Goal: Information Seeking & Learning: Learn about a topic

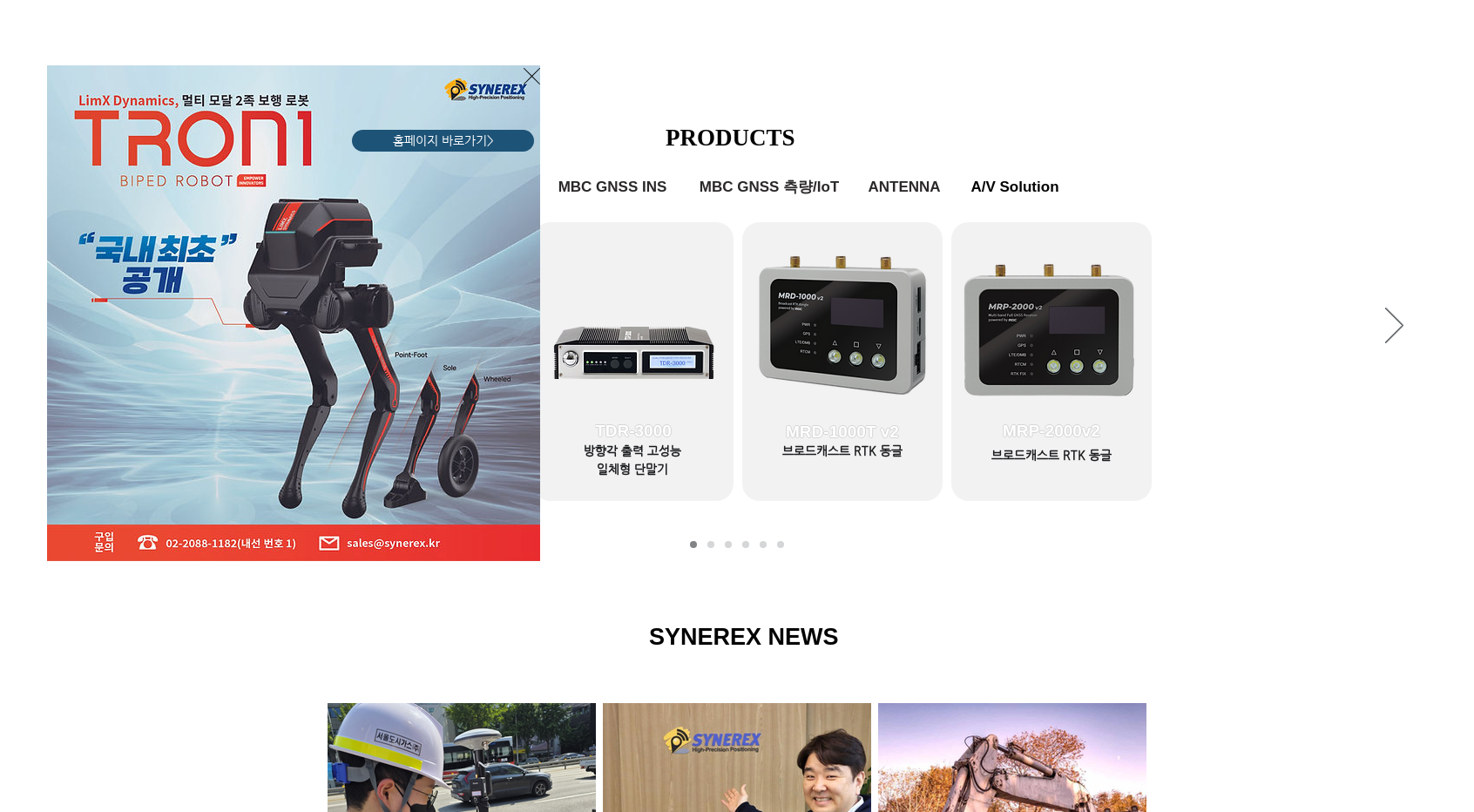
click at [524, 73] on icon "사이트로 돌아가기" at bounding box center [531, 76] width 16 height 22
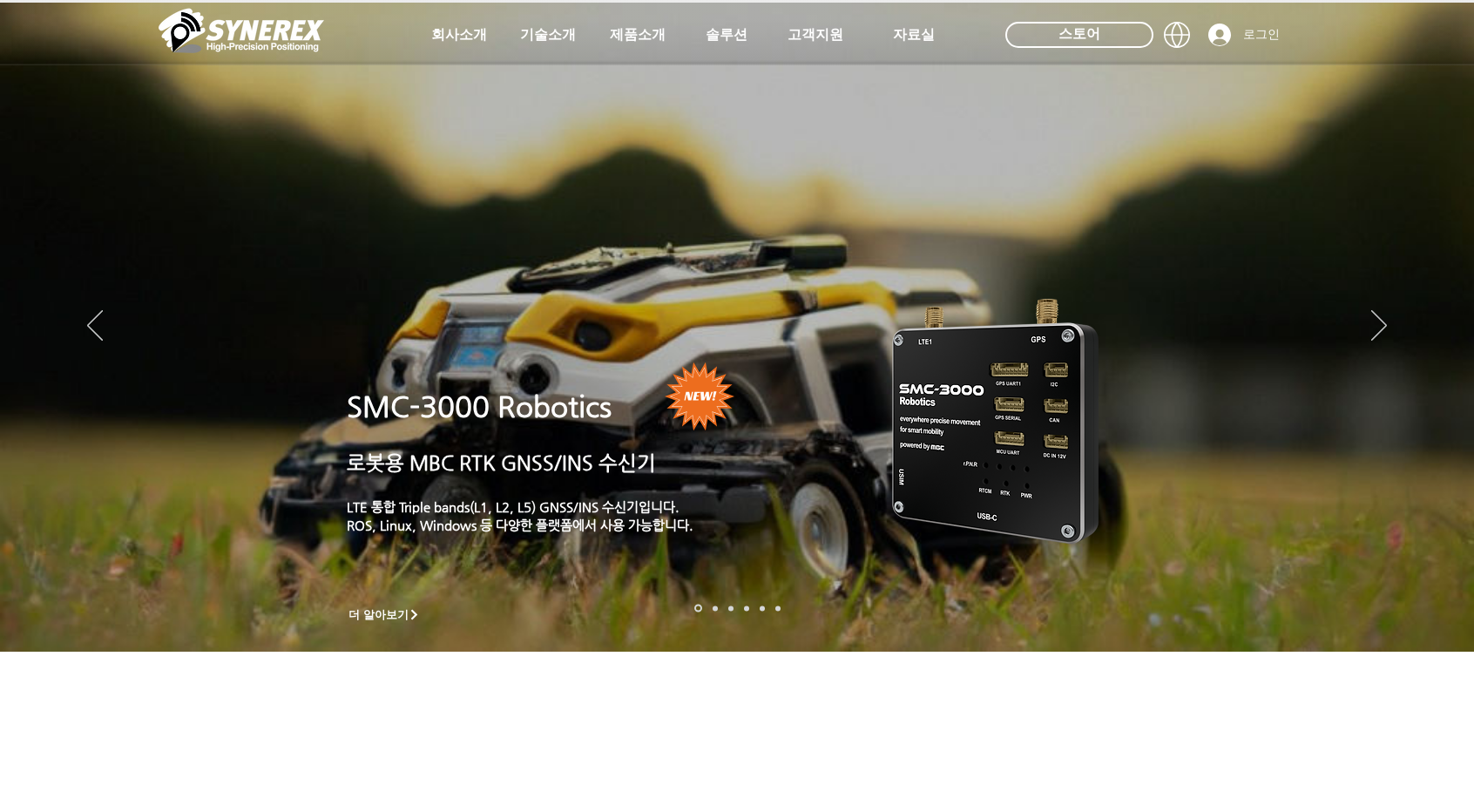
scroll to position [707, 0]
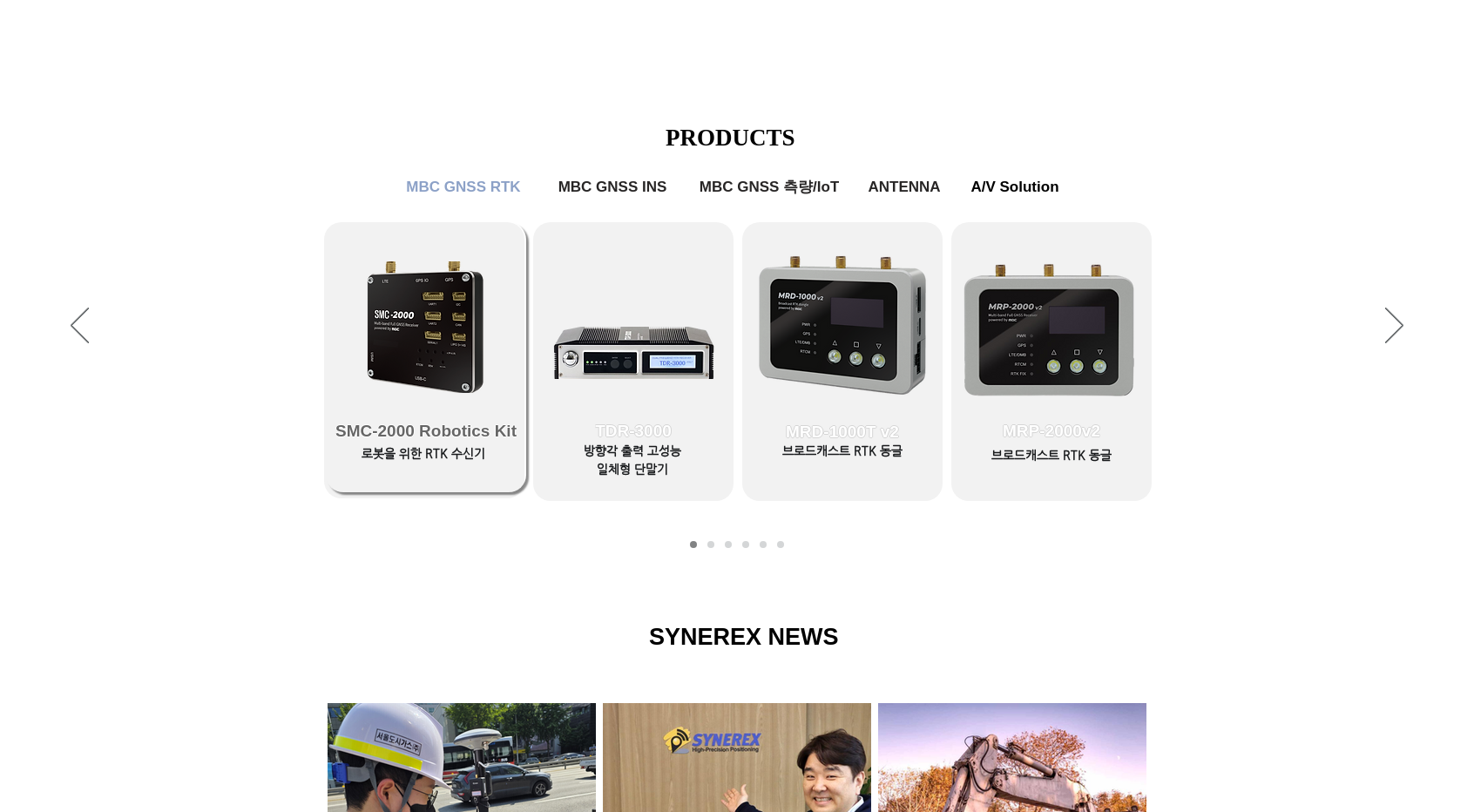
click at [409, 427] on span "SMC-2000 Robotics Kit" at bounding box center [426, 432] width 181 height 19
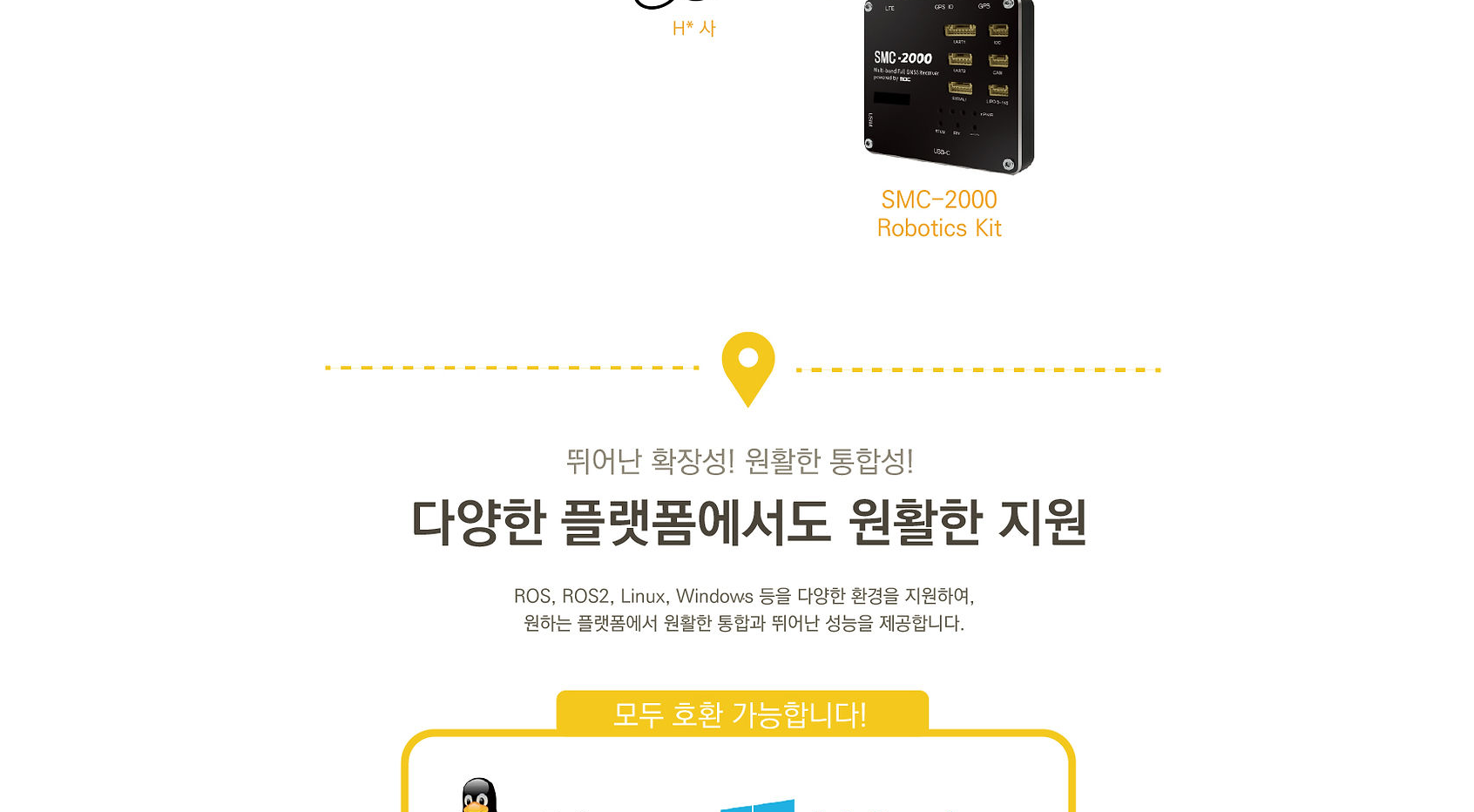
scroll to position [3336, 0]
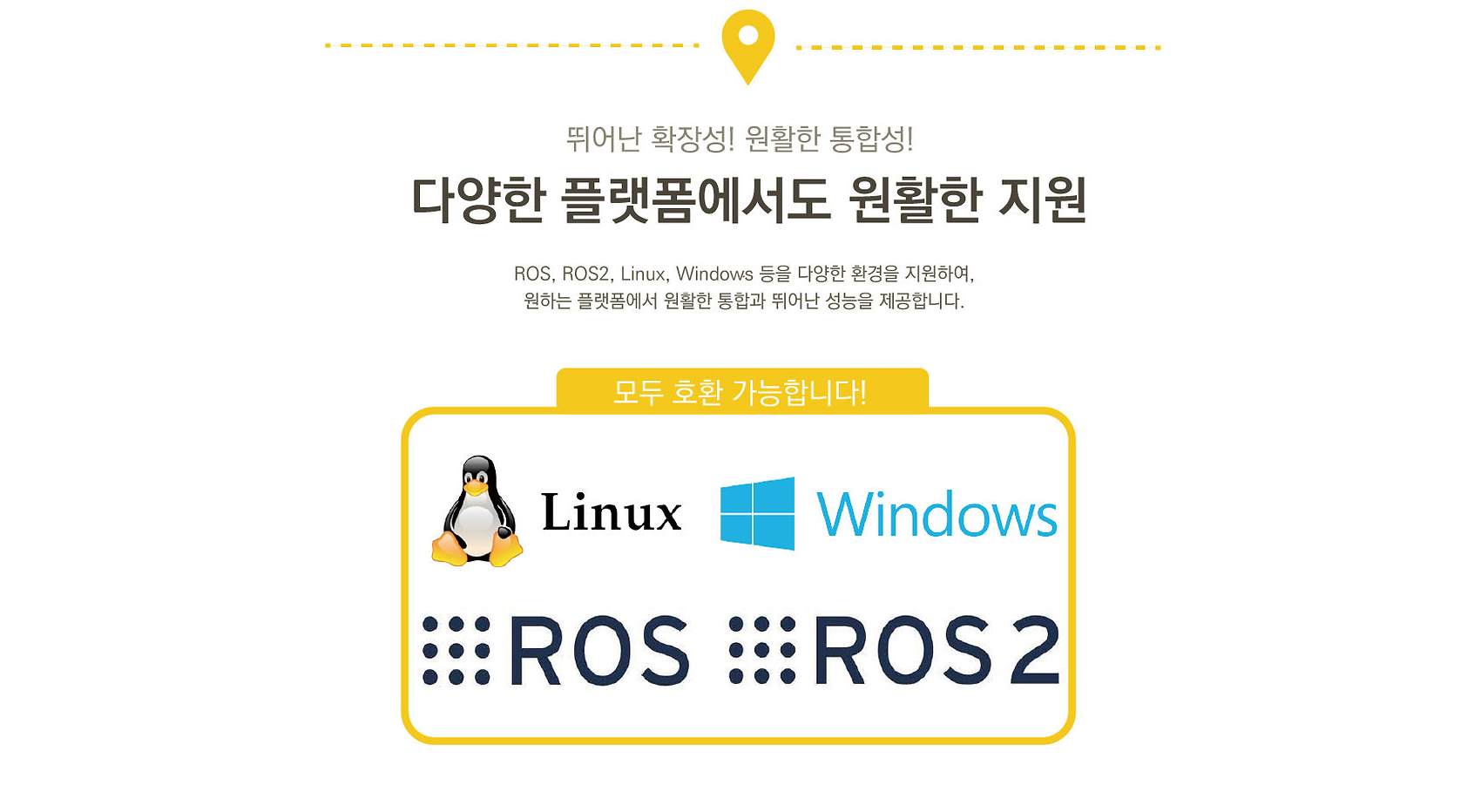
scroll to position [3585, 0]
